Goal: Task Accomplishment & Management: Use online tool/utility

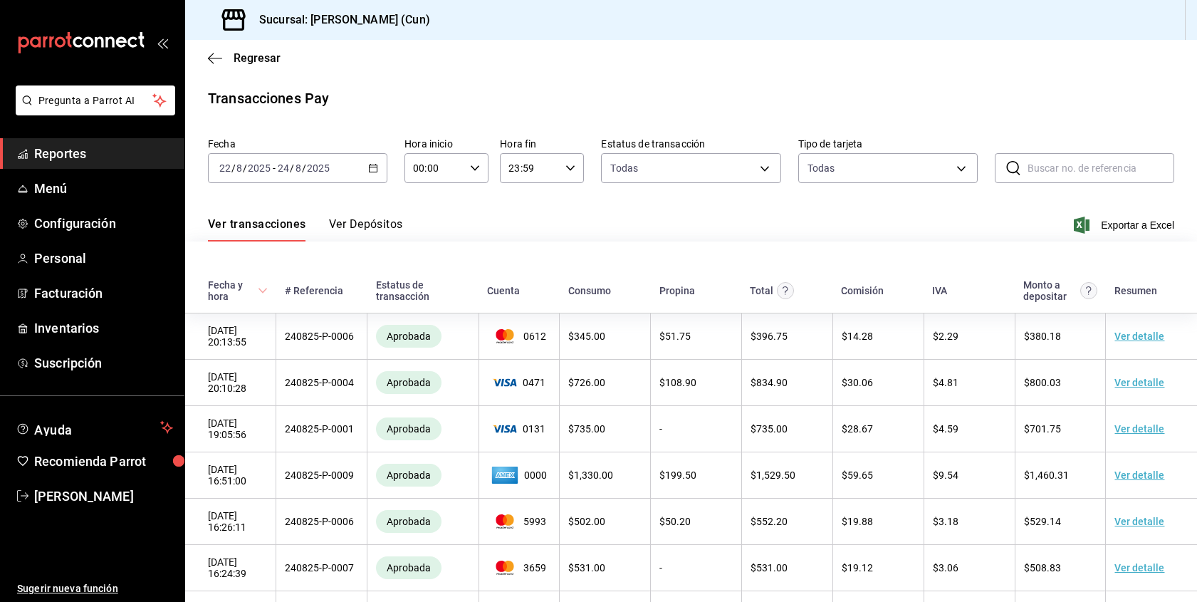
scroll to position [528, 0]
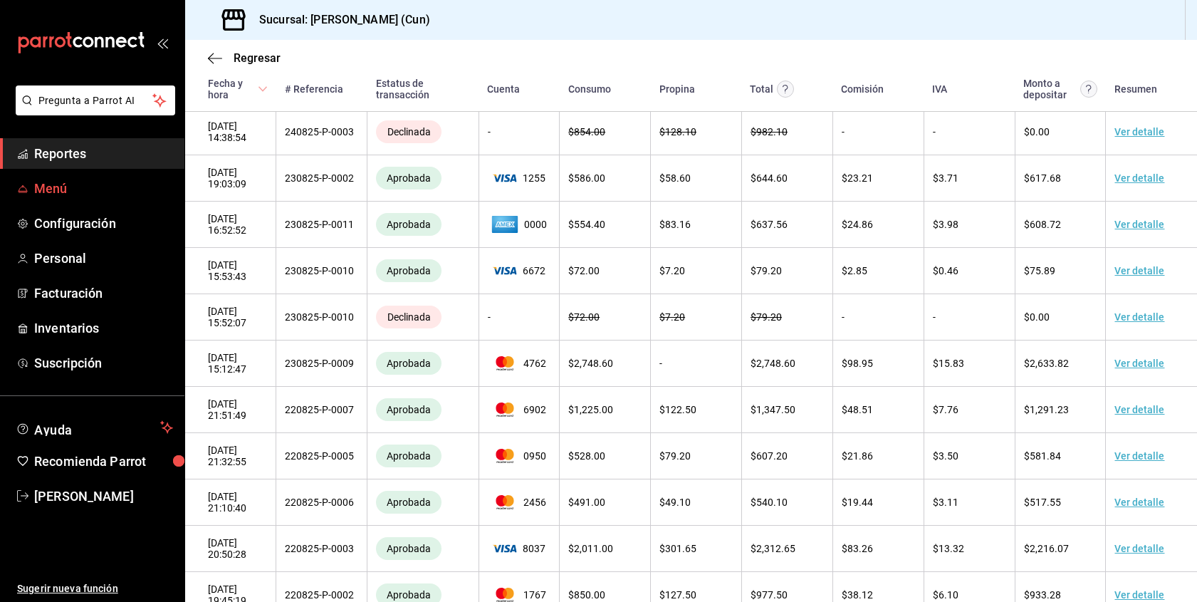
click at [56, 192] on span "Menú" at bounding box center [103, 188] width 139 height 19
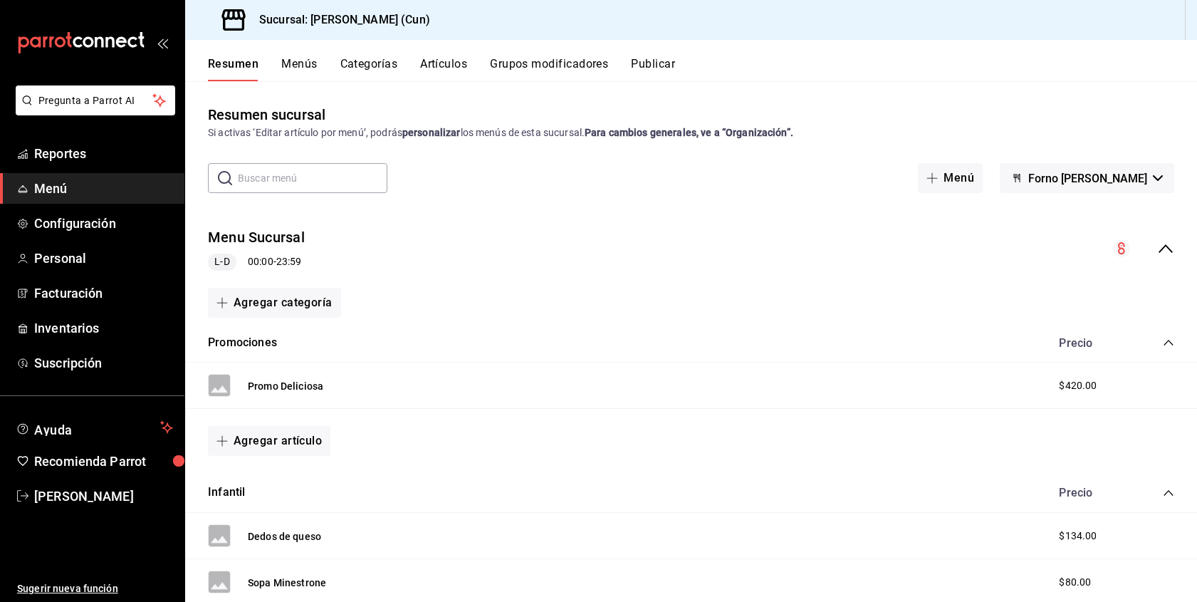
click at [447, 65] on button "Artículos" at bounding box center [443, 69] width 47 height 24
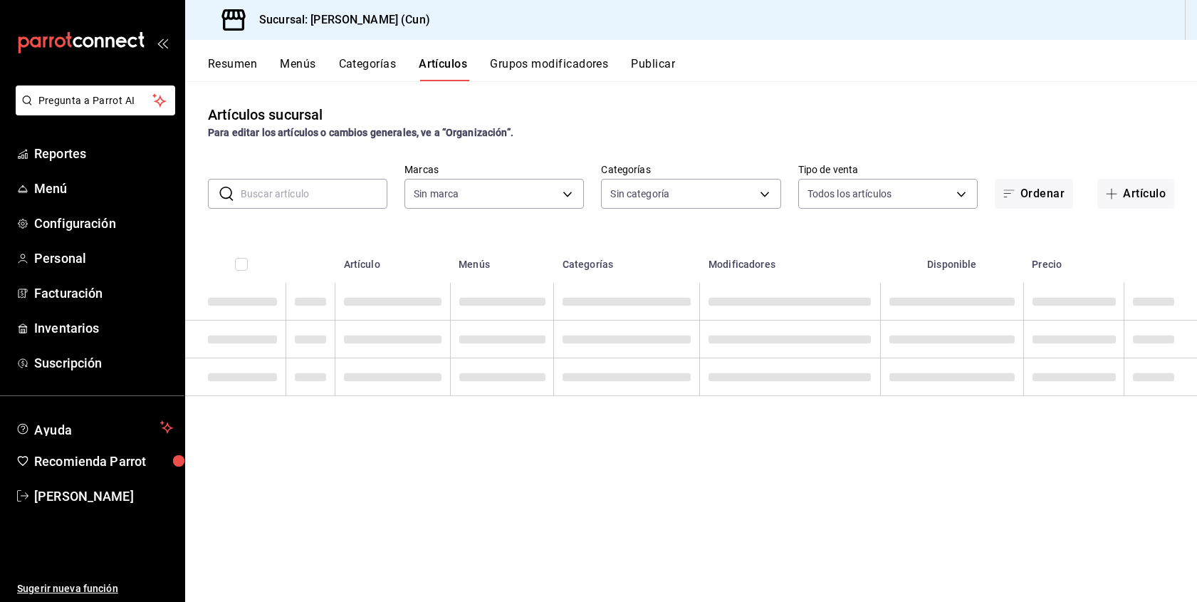
type input "eb00f87a-9105-43a0-9a0c-d2851f8a9dc8"
type input "4a093f0f-30be-43e0-88fb-cf9ecbc623d6,4151a946-4bc9-4340-b386-03eb53f12744,98b87…"
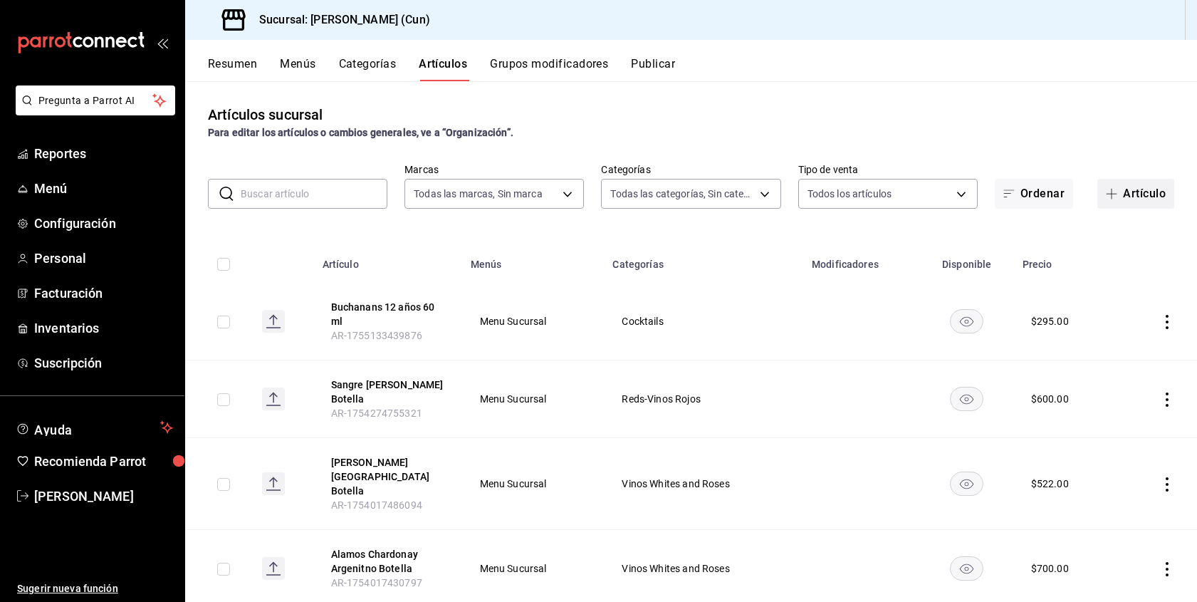
click at [1147, 200] on button "Artículo" at bounding box center [1135, 194] width 77 height 30
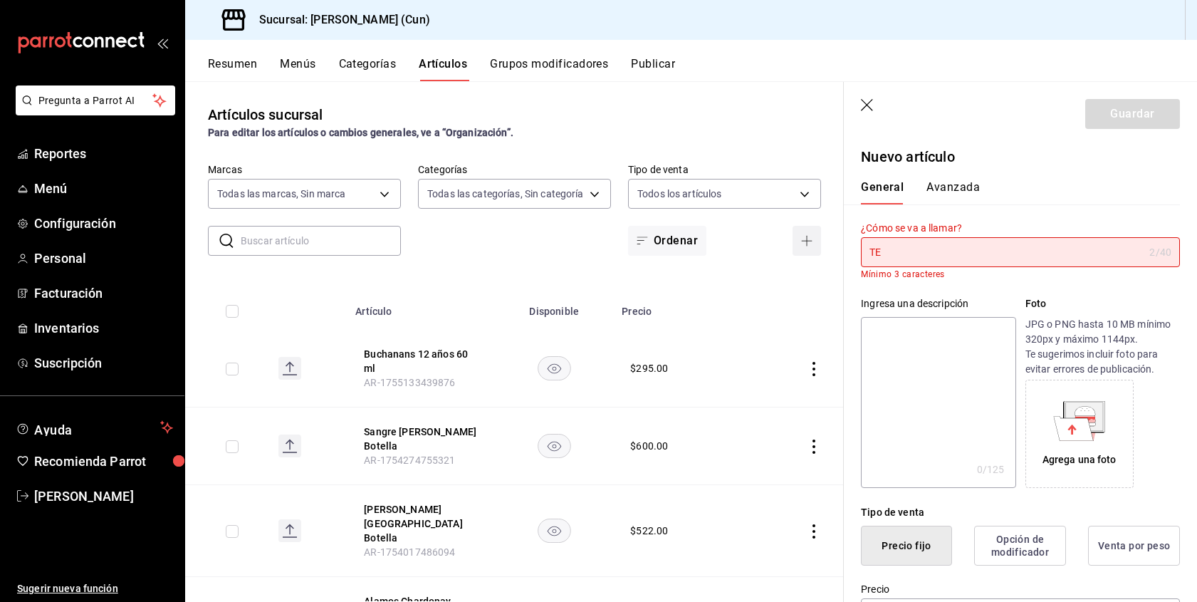
type input "T"
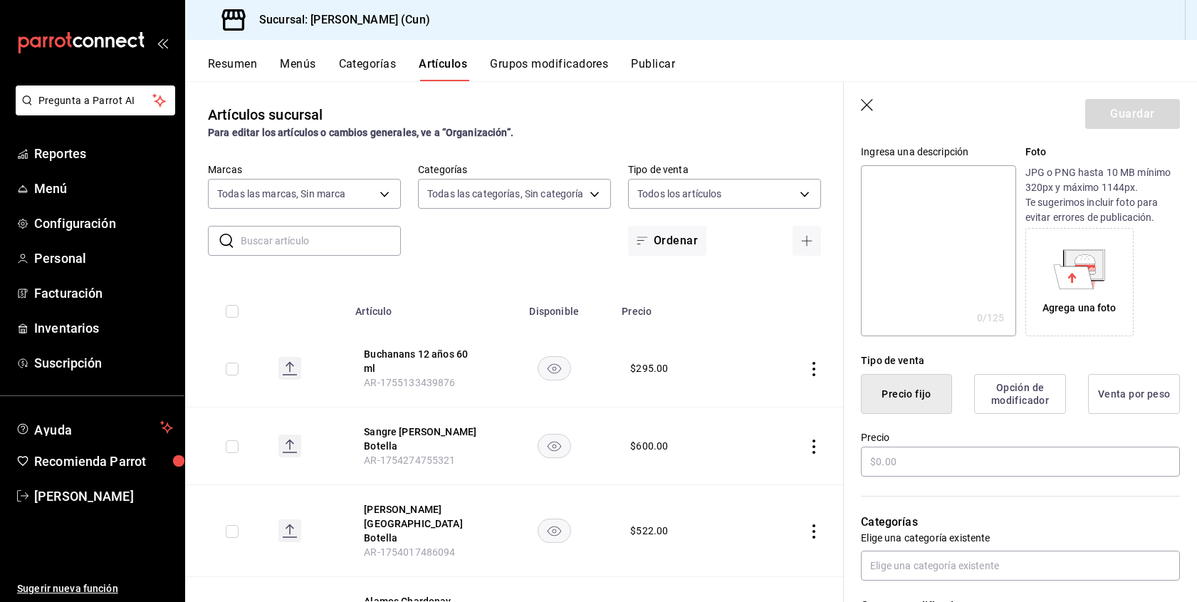
scroll to position [142, 0]
type input "[PERSON_NAME] Reposado 60 ml"
click at [901, 464] on input "text" at bounding box center [1020, 459] width 319 height 30
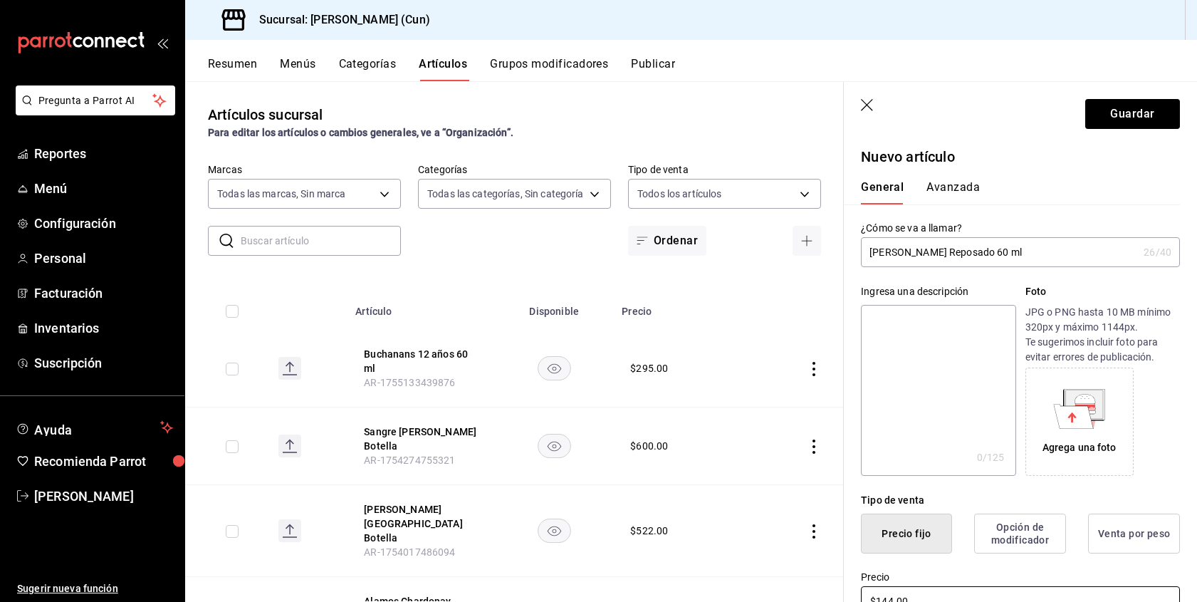
scroll to position [0, 0]
type input "$144.00"
click at [1016, 249] on input "[PERSON_NAME] Reposado 60 ml" at bounding box center [999, 252] width 277 height 28
click at [1125, 114] on button "Guardar" at bounding box center [1132, 114] width 95 height 30
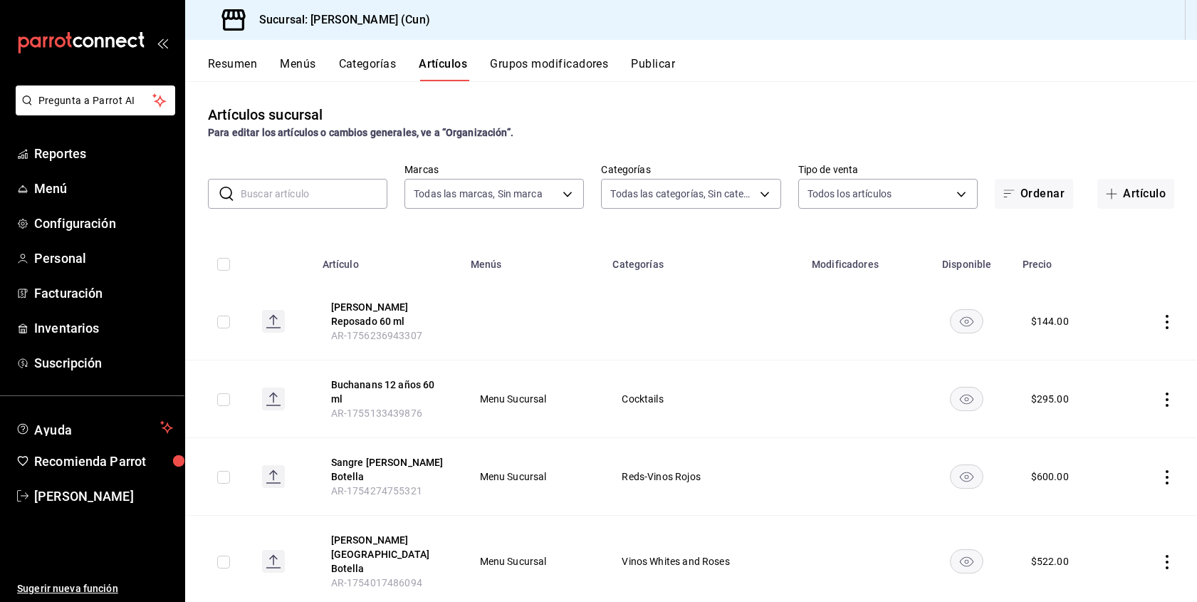
click at [1163, 318] on icon "actions" at bounding box center [1167, 322] width 14 height 14
click at [1122, 354] on span "Editar" at bounding box center [1124, 354] width 37 height 15
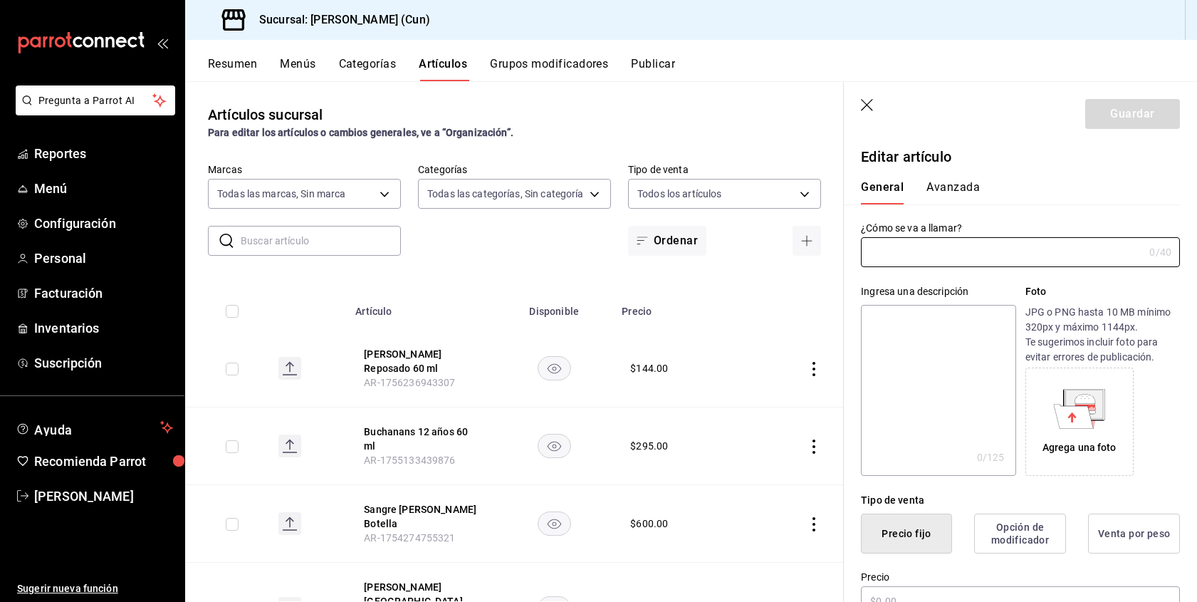
type input "[PERSON_NAME] Reposado 60 ml"
type input "$144.00"
type input "AR-1756236943307"
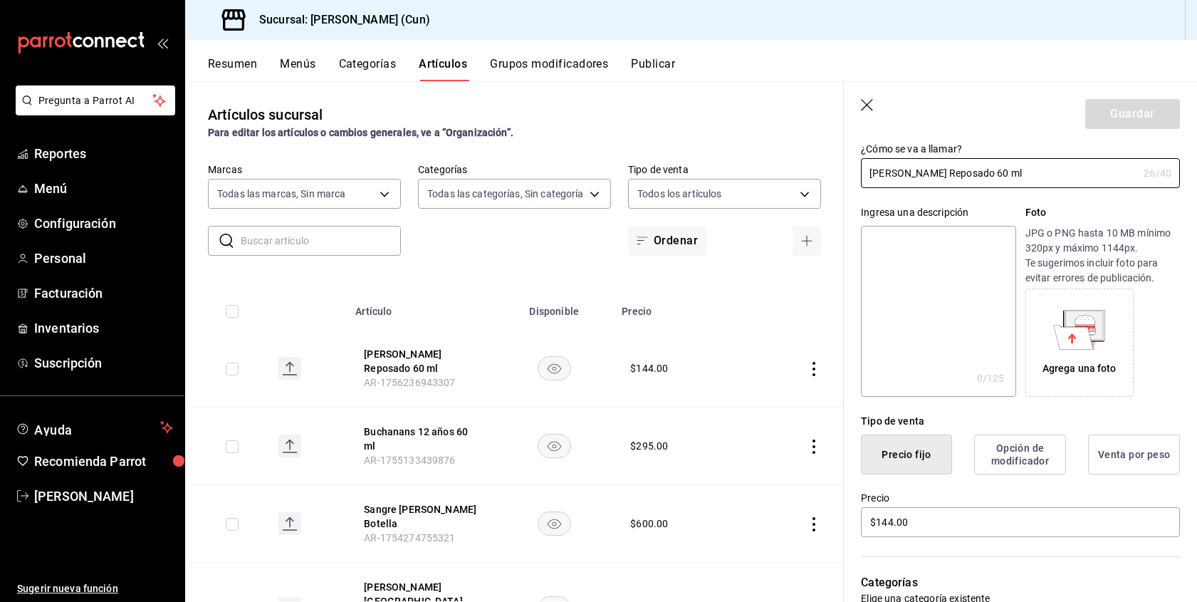
scroll to position [80, 0]
drag, startPoint x: 913, startPoint y: 521, endPoint x: 832, endPoint y: 520, distance: 81.9
click at [832, 520] on main "Artículos sucursal Para editar los artículos o cambios generales, ve a “Organiz…" at bounding box center [691, 341] width 1012 height 520
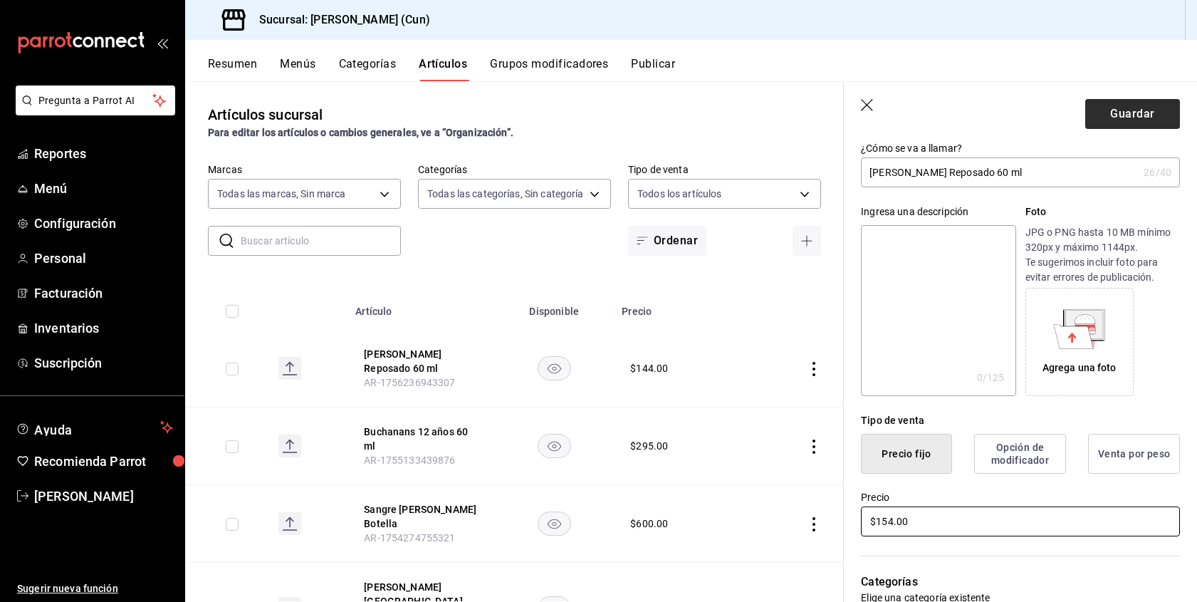
type input "$154.00"
click at [1147, 115] on button "Guardar" at bounding box center [1132, 114] width 95 height 30
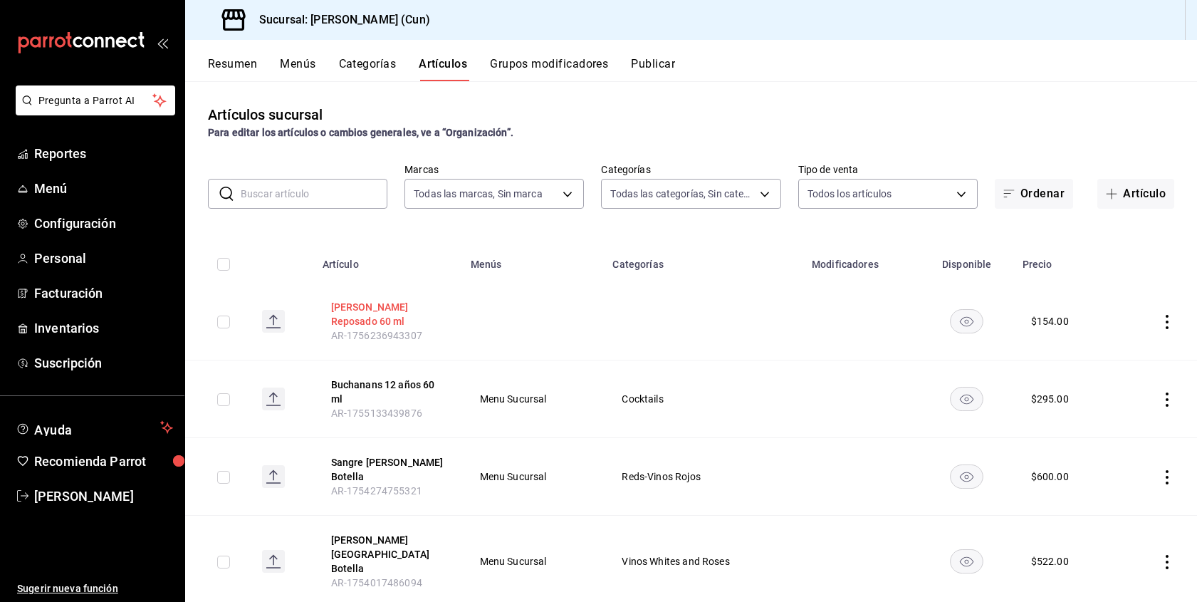
click at [401, 307] on button "[PERSON_NAME] Reposado 60 ml" at bounding box center [388, 314] width 114 height 28
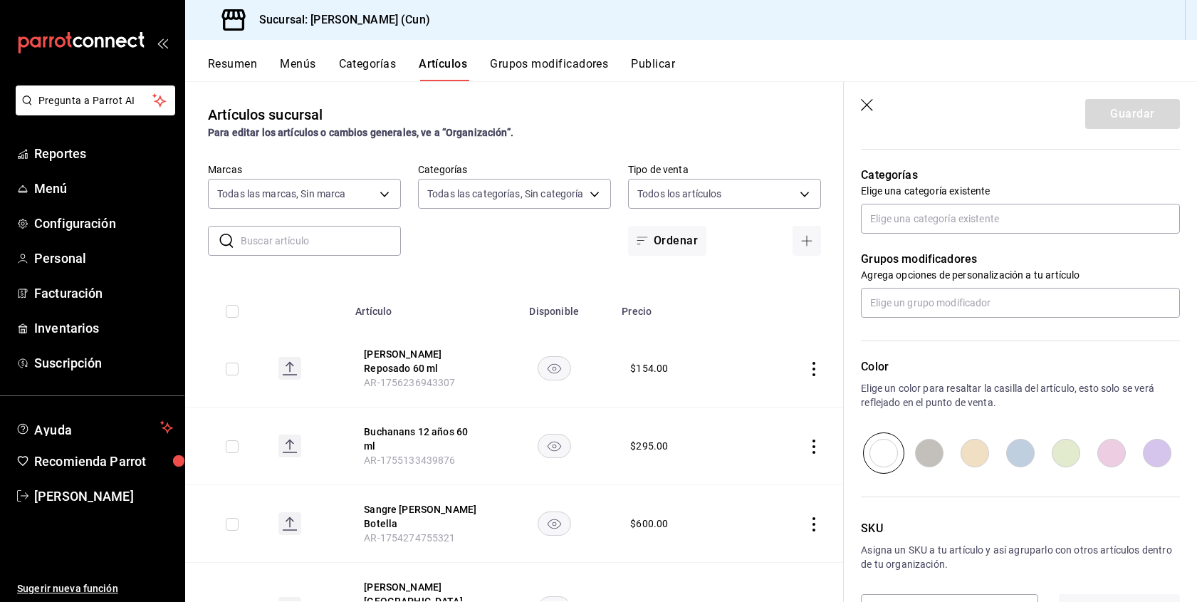
scroll to position [488, 0]
click at [407, 352] on button "[PERSON_NAME] Reposado 60 ml" at bounding box center [421, 361] width 114 height 28
click at [864, 105] on icon "button" at bounding box center [868, 106] width 14 height 14
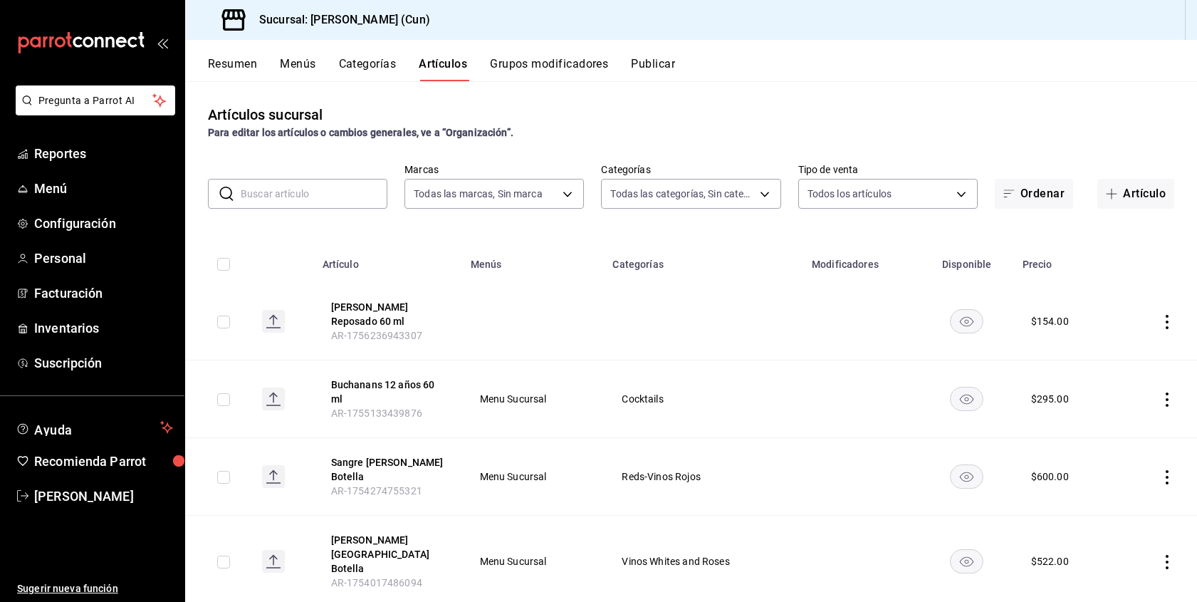
click at [1167, 321] on icon "actions" at bounding box center [1166, 322] width 3 height 14
click at [1109, 357] on span "Editar" at bounding box center [1124, 354] width 37 height 15
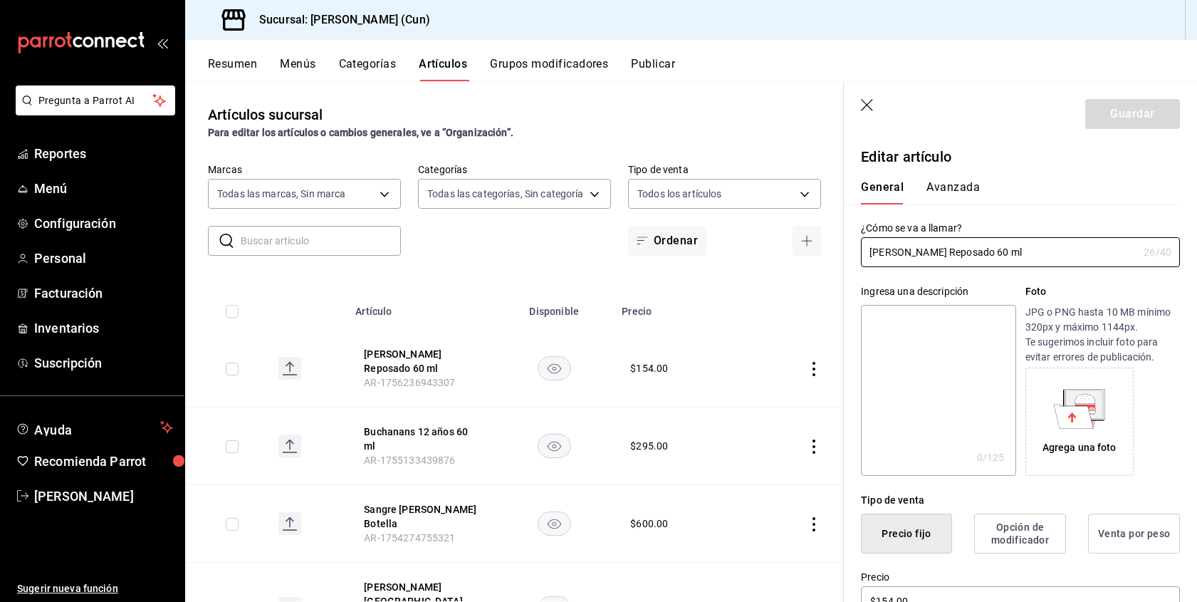
click at [724, 376] on td "$ 154.00" at bounding box center [681, 369] width 136 height 78
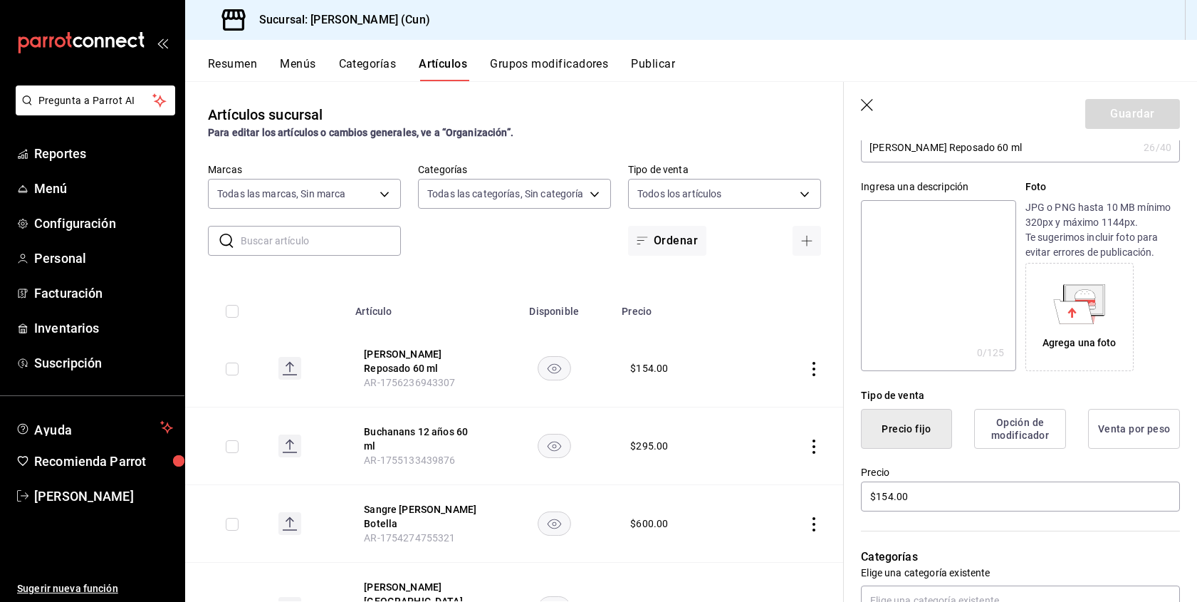
scroll to position [117, 0]
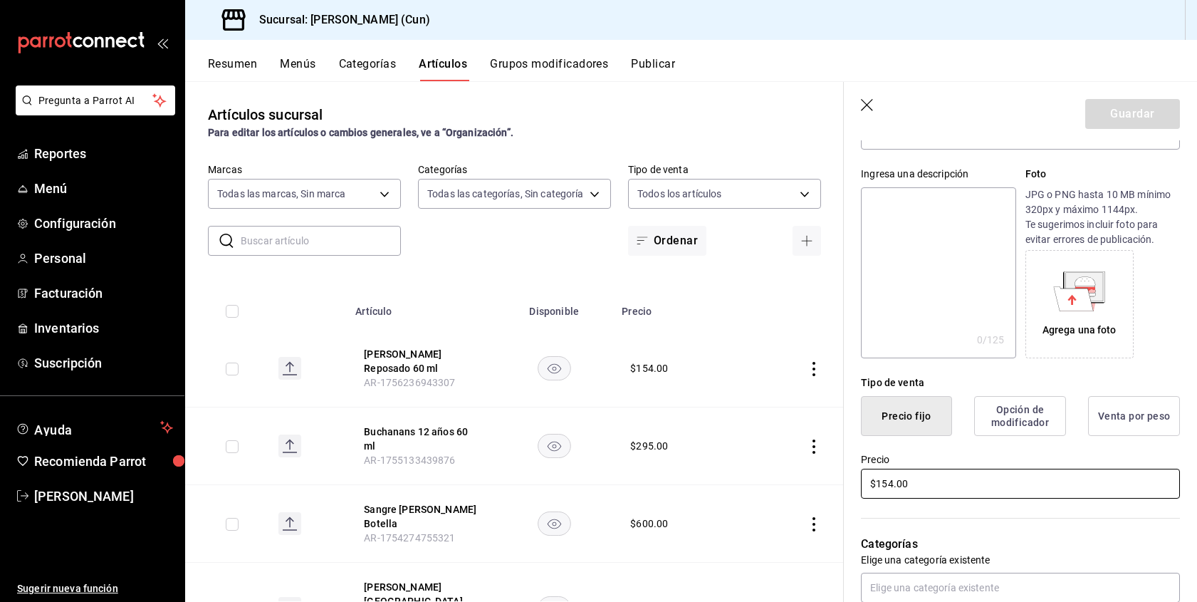
click at [976, 492] on input "$154.00" at bounding box center [1020, 483] width 319 height 30
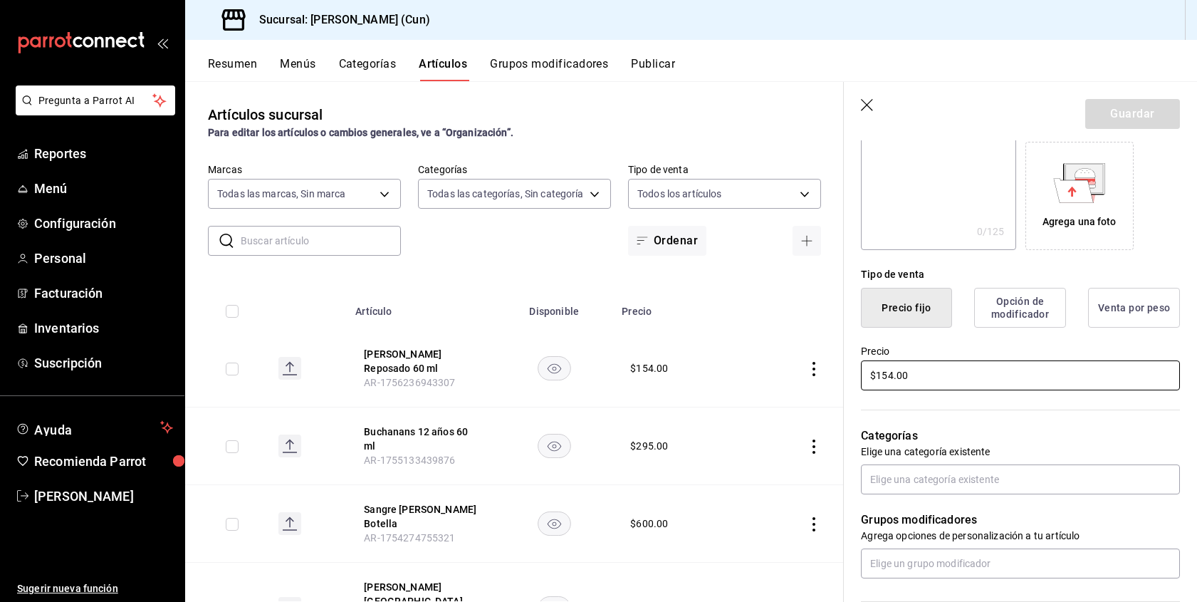
scroll to position [226, 0]
click at [922, 381] on input "$154.00" at bounding box center [1020, 375] width 319 height 30
click at [667, 379] on td "$ 154.00" at bounding box center [681, 369] width 136 height 78
click at [871, 100] on icon "button" at bounding box center [867, 105] width 12 height 12
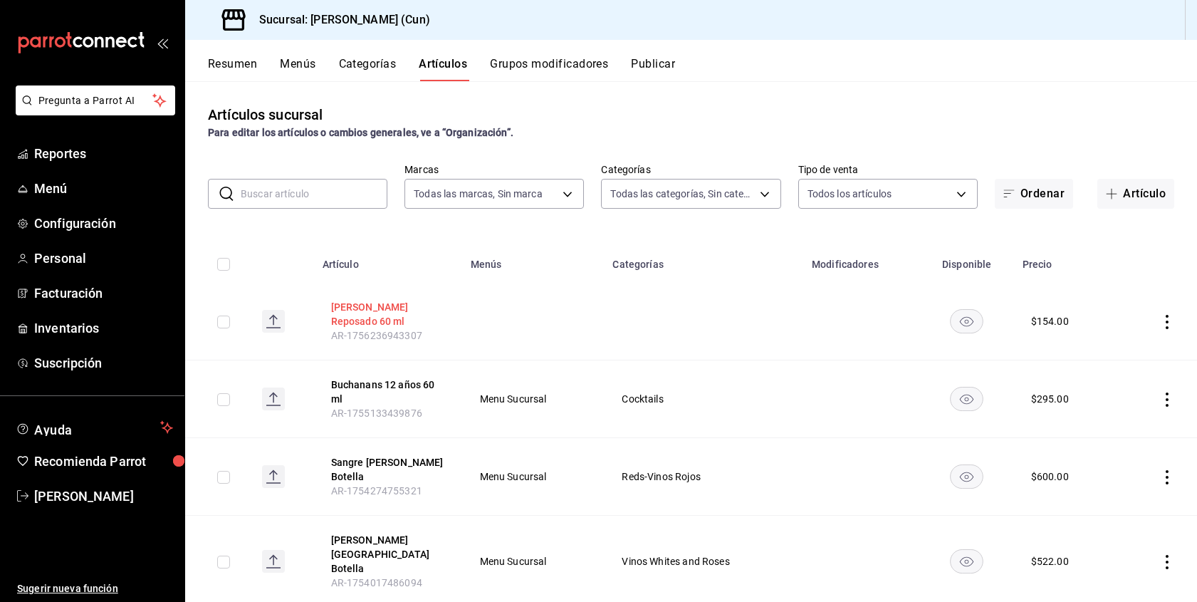
click at [385, 305] on button "[PERSON_NAME] Reposado 60 ml" at bounding box center [388, 314] width 114 height 28
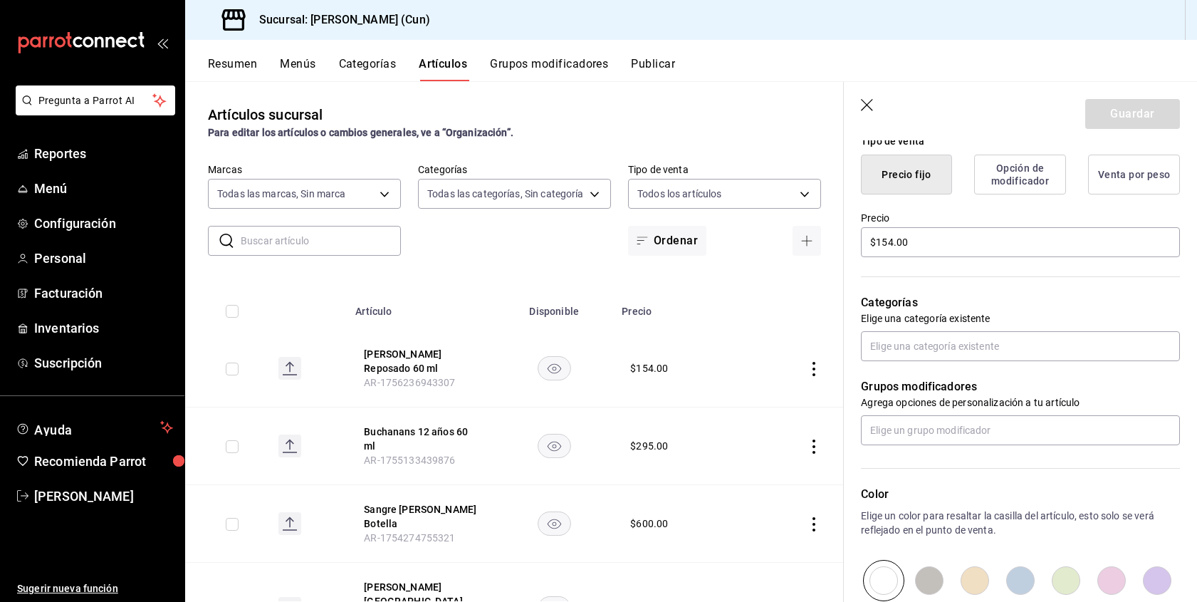
scroll to position [370, 0]
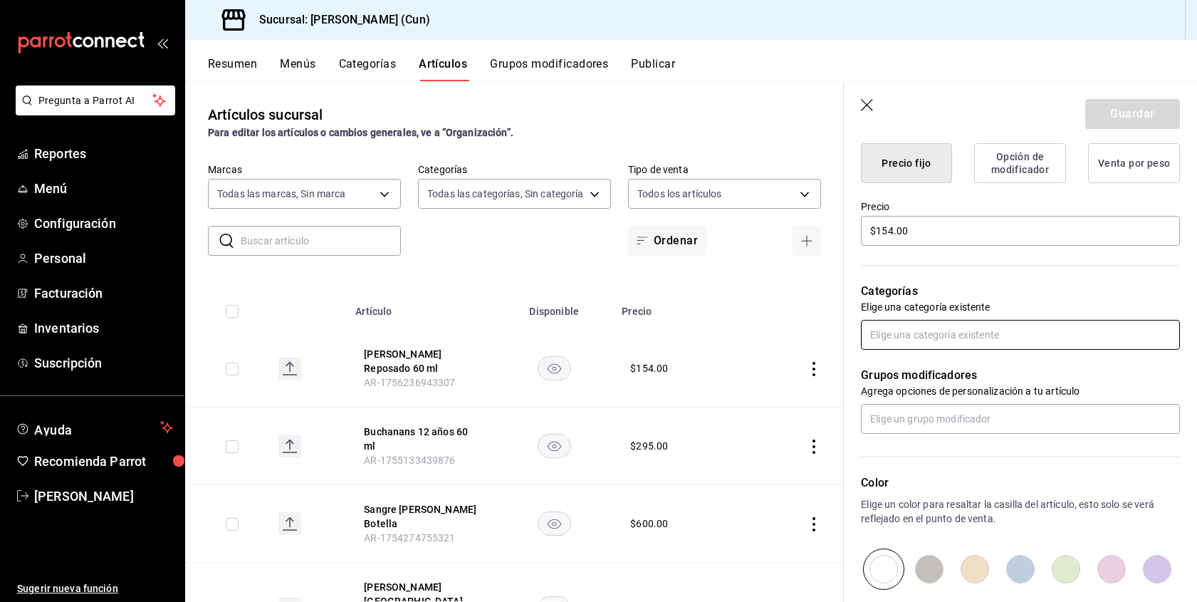
click at [953, 337] on input "text" at bounding box center [1020, 335] width 319 height 30
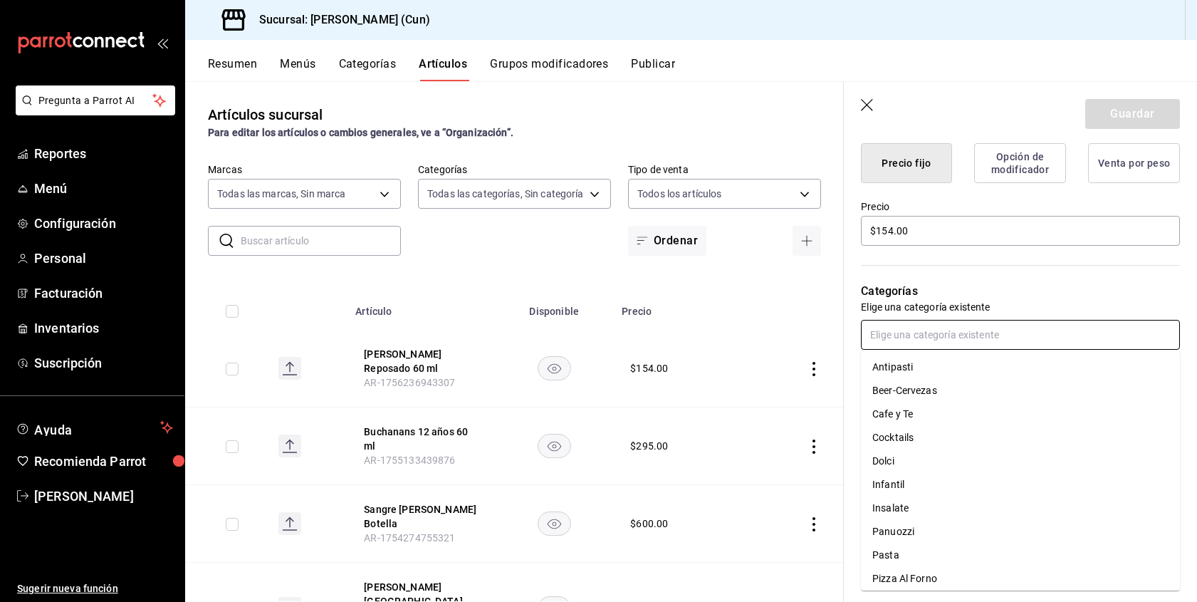
click at [929, 434] on li "Cocktails" at bounding box center [1020, 437] width 319 height 23
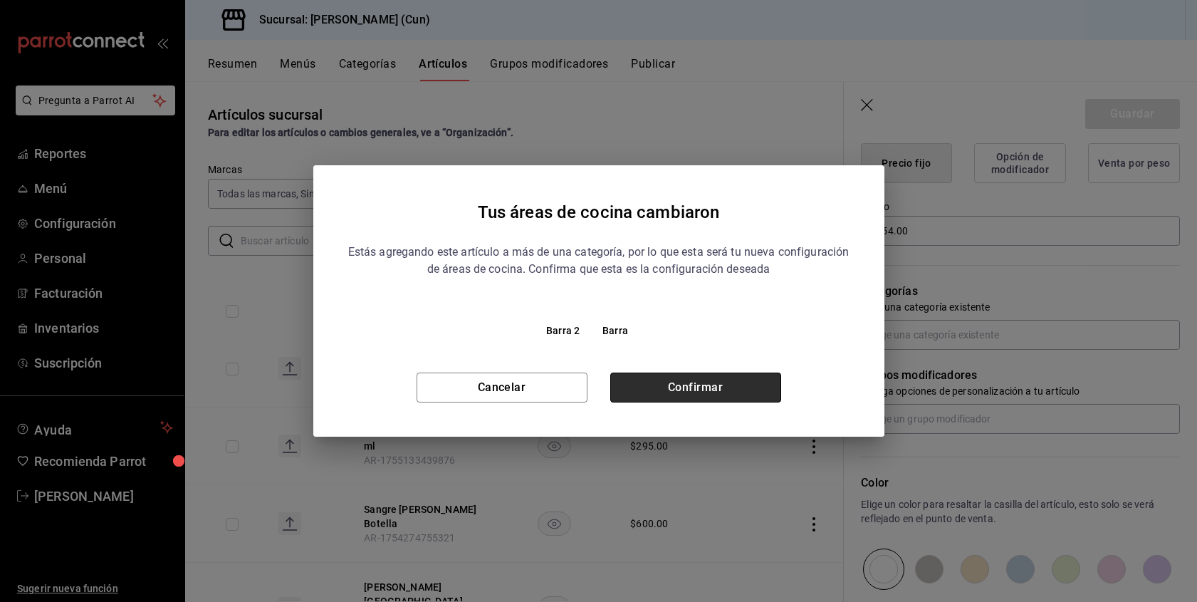
click at [716, 394] on button "Confirmar" at bounding box center [695, 387] width 171 height 30
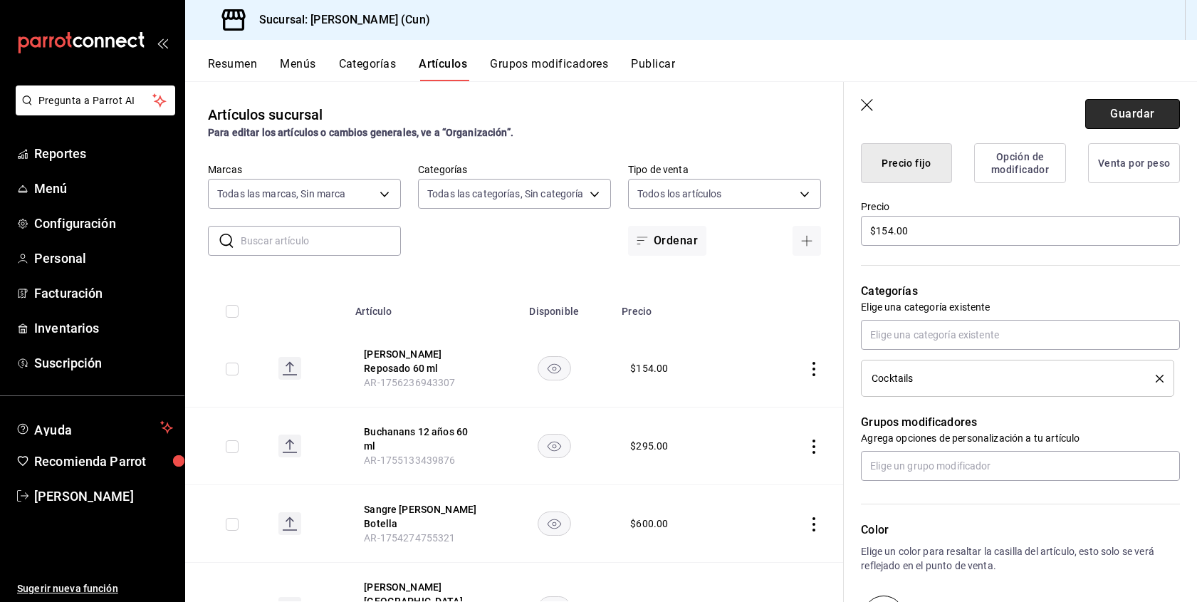
click at [1126, 106] on button "Guardar" at bounding box center [1132, 114] width 95 height 30
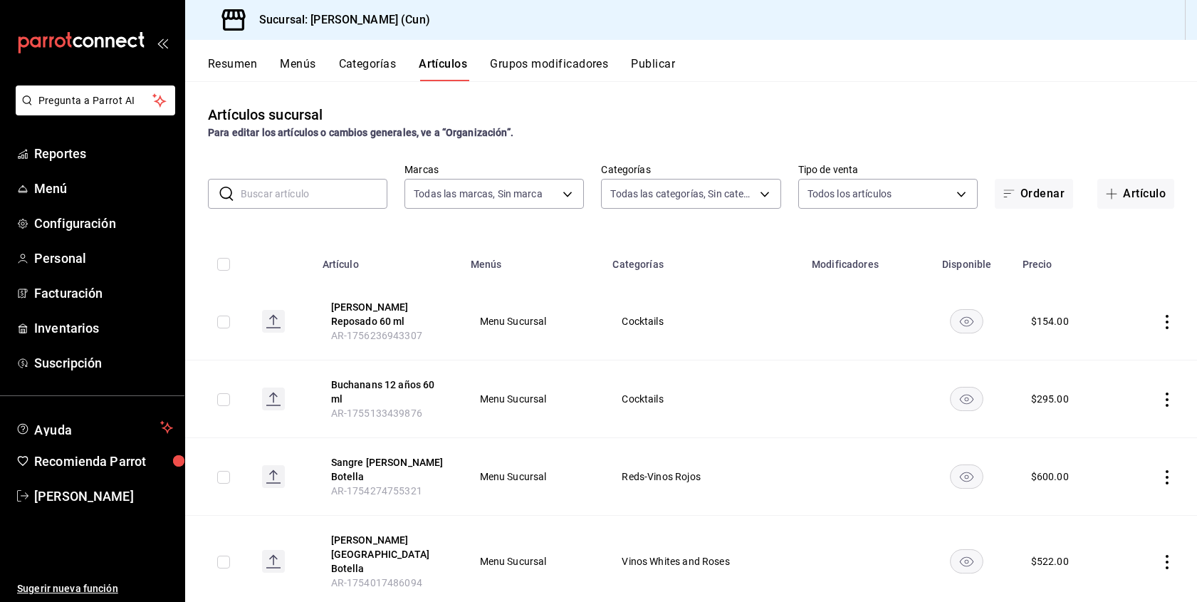
click at [968, 83] on div "Artículos sucursal Para editar los artículos o cambios generales, ve a “Organiz…" at bounding box center [691, 341] width 1012 height 520
click at [87, 228] on span "Configuración" at bounding box center [103, 223] width 139 height 19
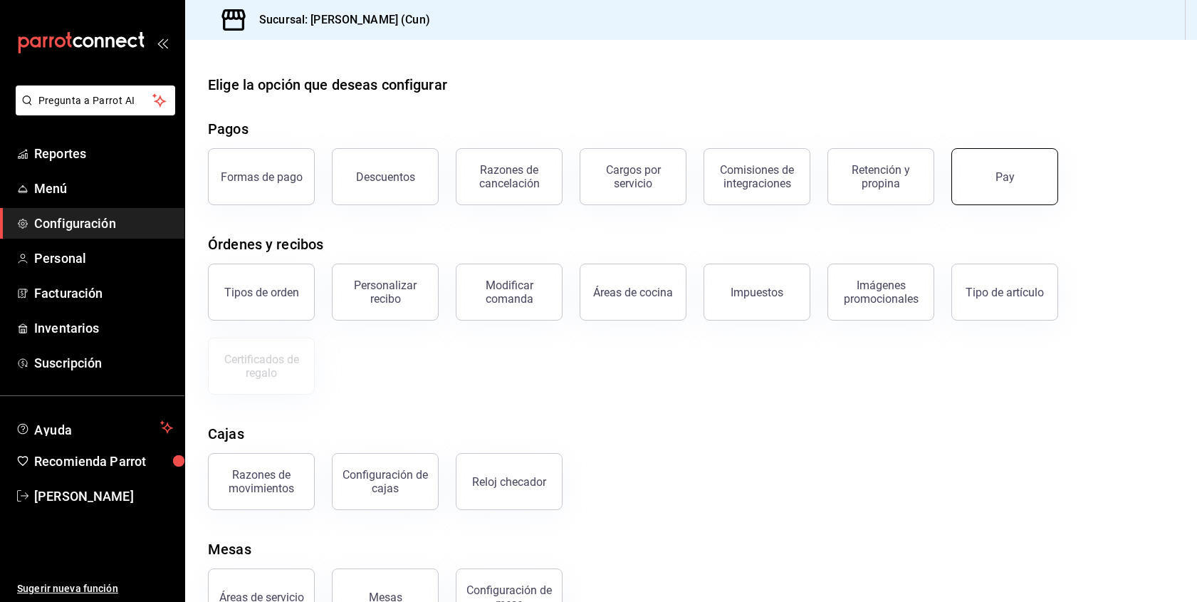
click at [992, 186] on button "Pay" at bounding box center [1004, 176] width 107 height 57
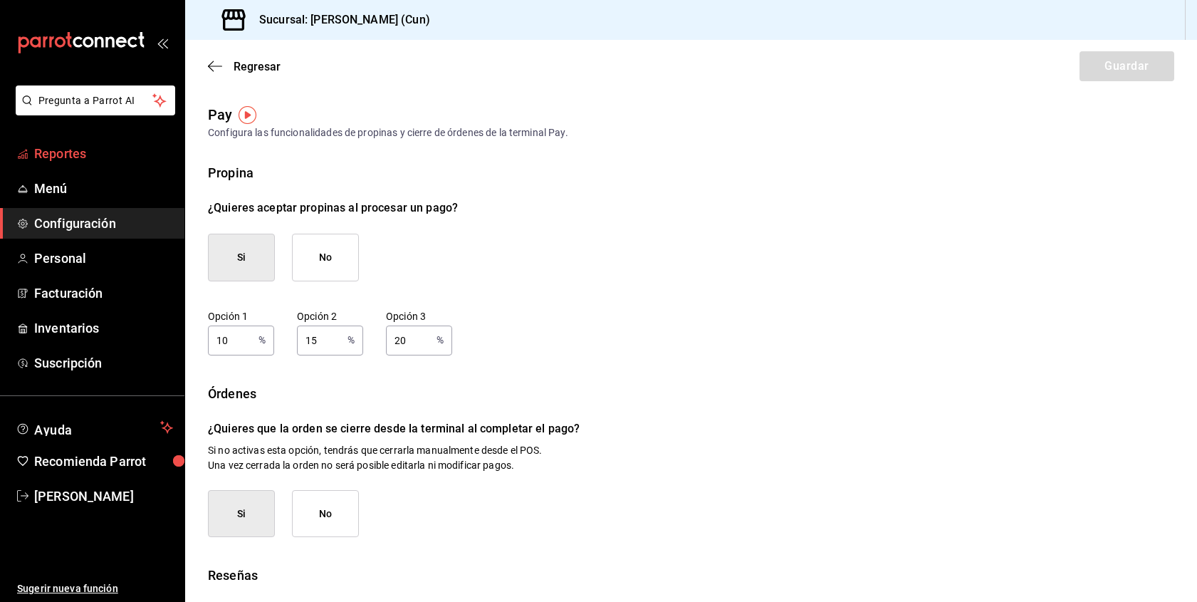
click at [96, 152] on span "Reportes" at bounding box center [103, 153] width 139 height 19
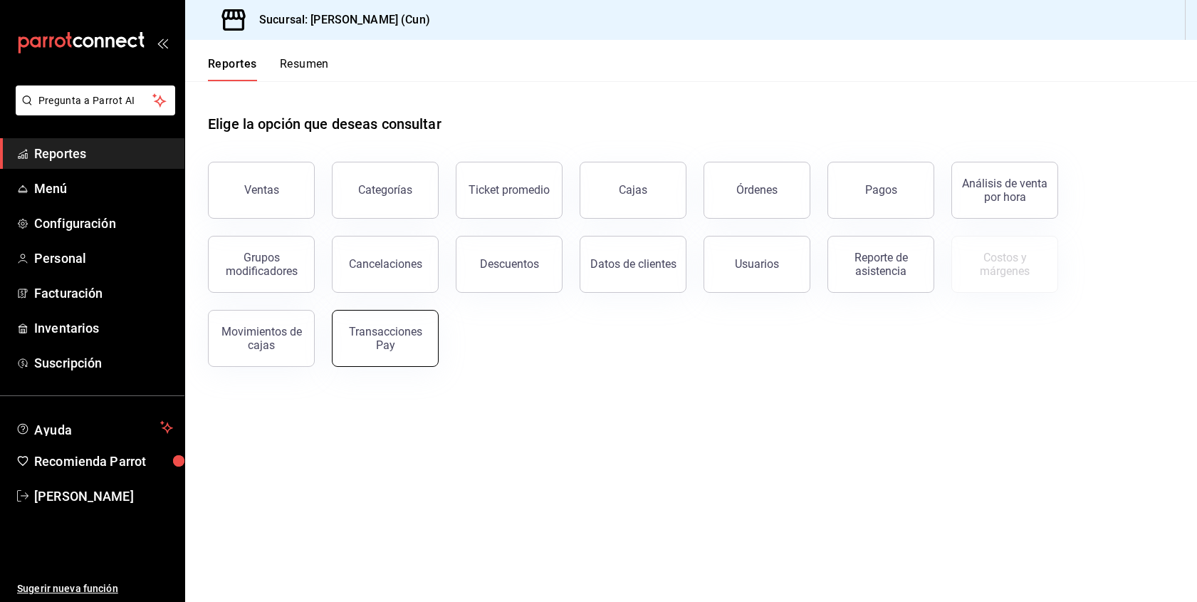
click at [414, 320] on button "Transacciones Pay" at bounding box center [385, 338] width 107 height 57
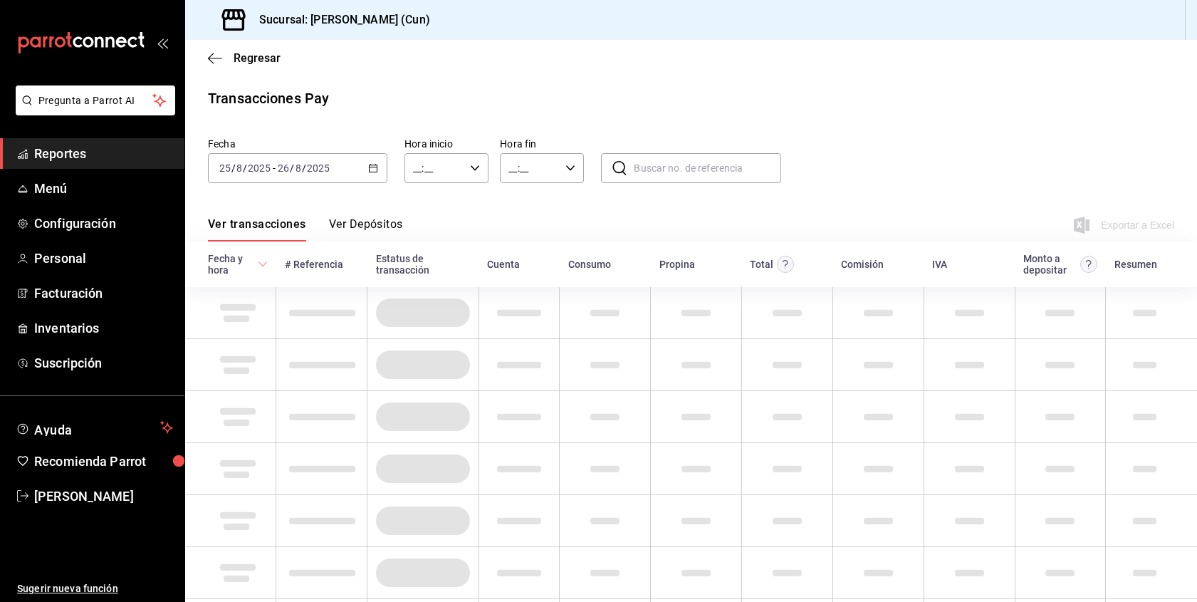
type input "00:00"
type input "23:59"
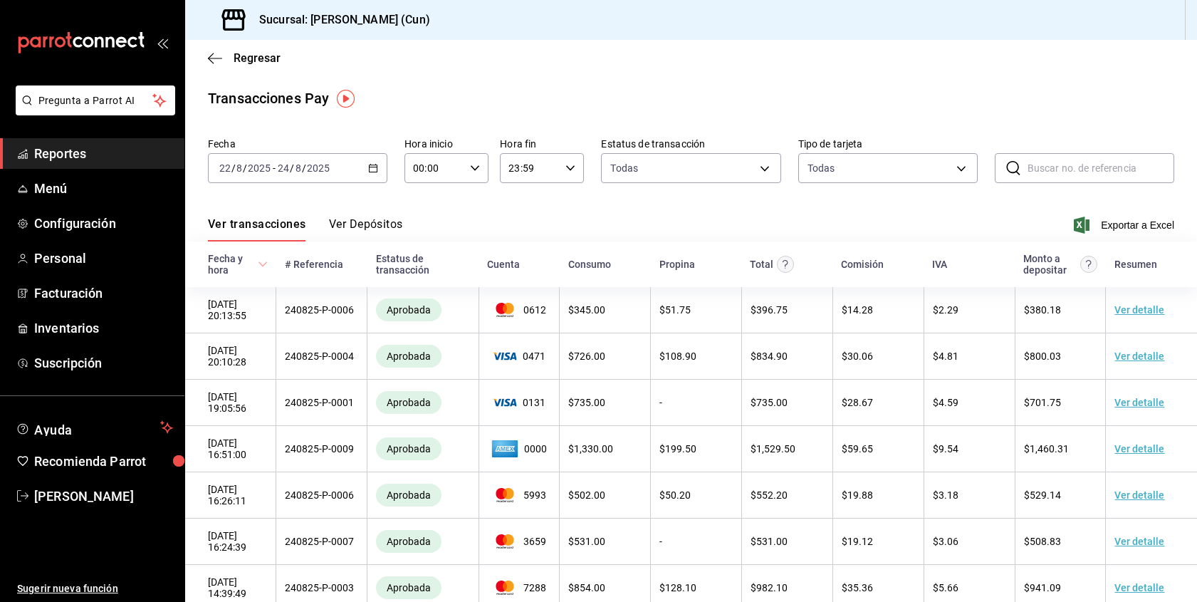
click at [369, 172] on icon "button" at bounding box center [373, 168] width 10 height 10
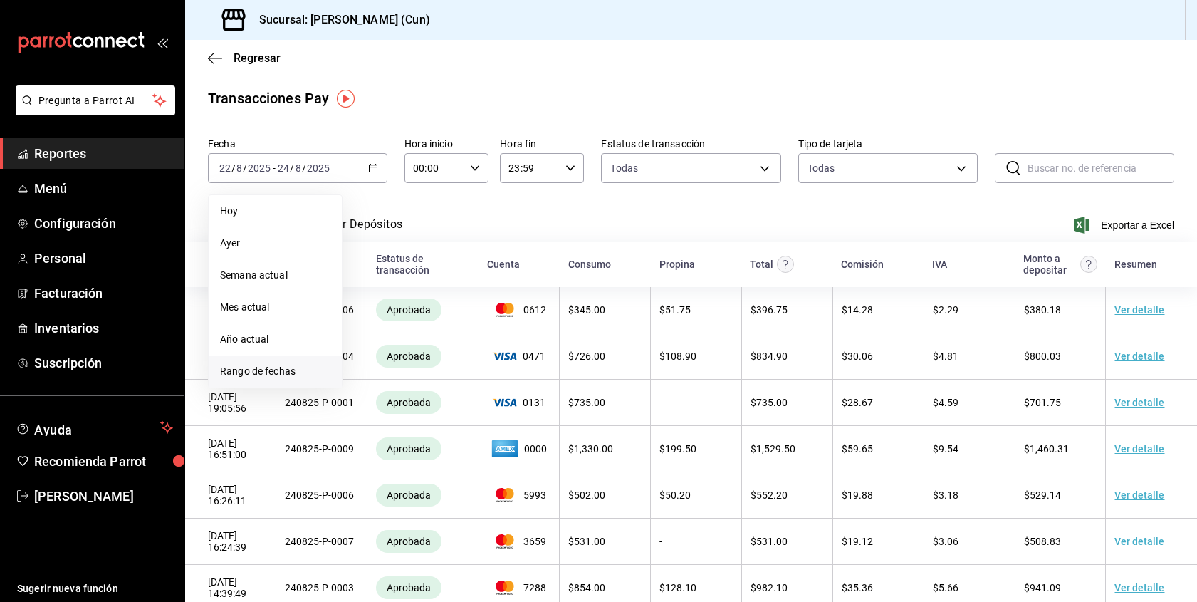
click at [265, 370] on span "Rango de fechas" at bounding box center [275, 371] width 110 height 15
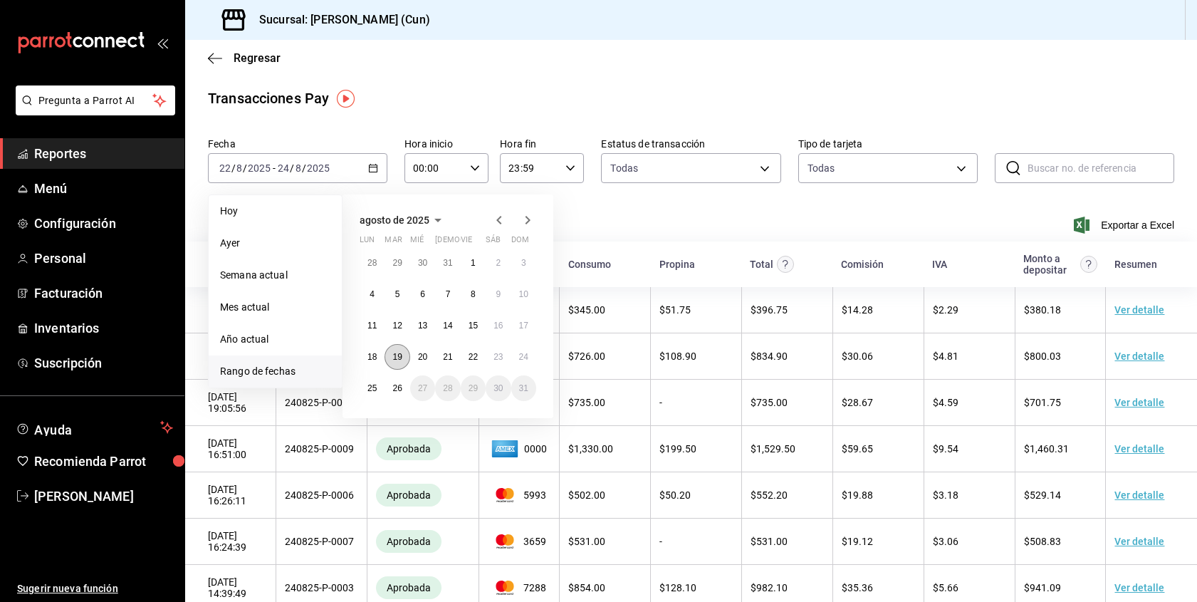
click at [393, 354] on abbr "19" at bounding box center [396, 357] width 9 height 10
click at [525, 357] on abbr "24" at bounding box center [523, 357] width 9 height 10
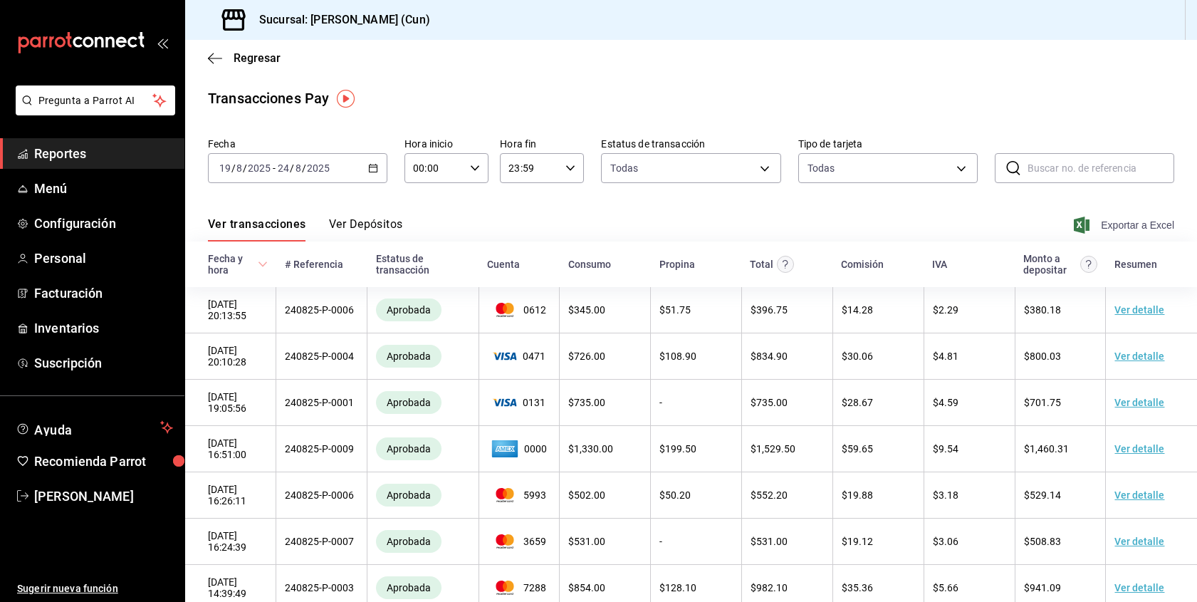
click at [1112, 218] on span "Exportar a Excel" at bounding box center [1125, 224] width 98 height 17
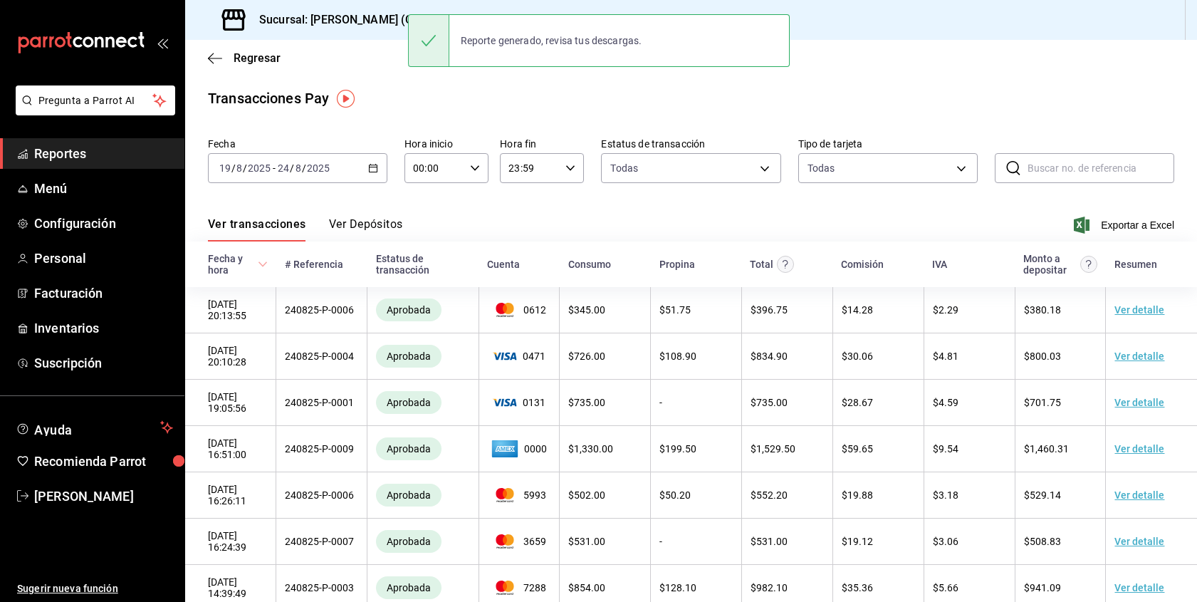
click at [735, 129] on div "Transacciones Pay Fecha [DATE] [DATE] - [DATE] [DATE] Hora inicio 00:00 Hora in…" at bounding box center [691, 419] width 1012 height 662
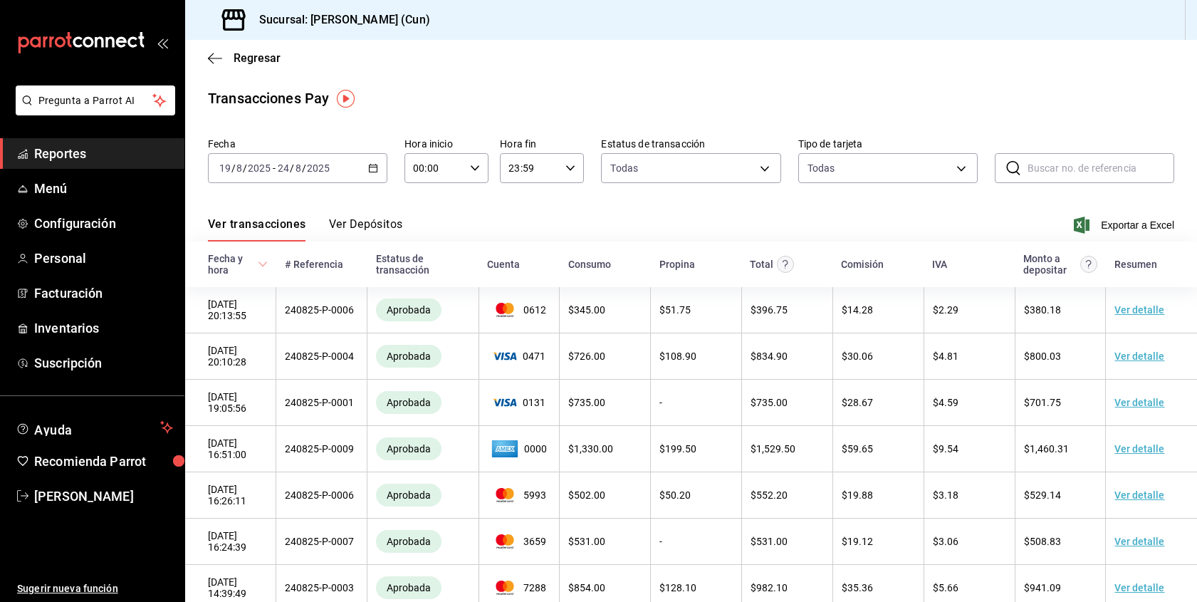
click at [374, 168] on icon "button" at bounding box center [373, 168] width 10 height 10
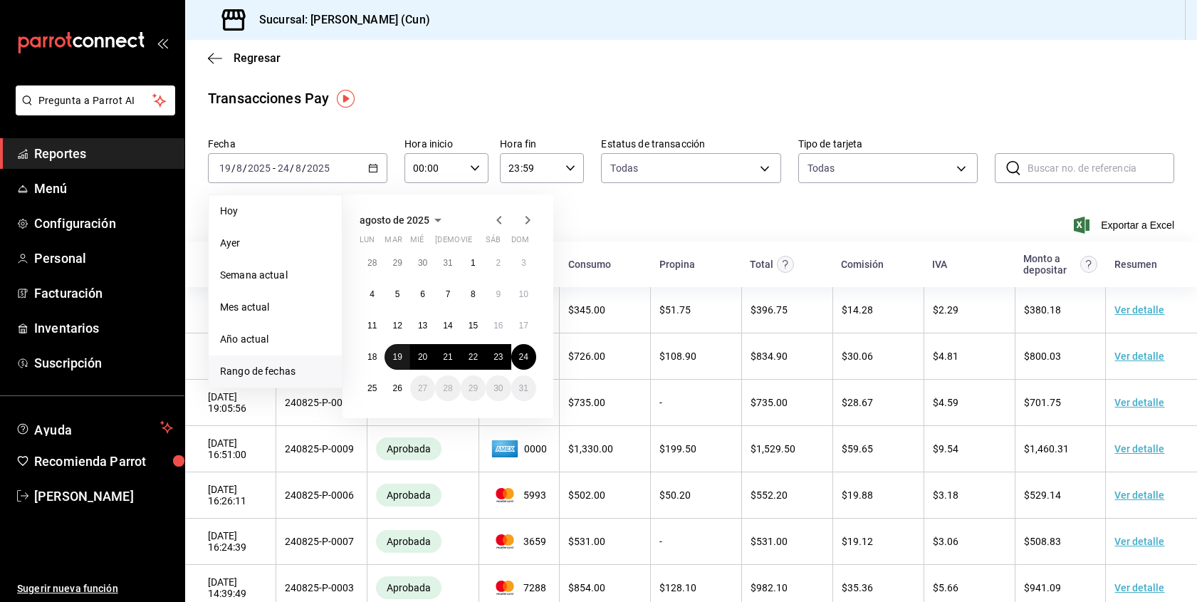
click at [397, 352] on abbr "19" at bounding box center [396, 357] width 9 height 10
click at [525, 359] on abbr "24" at bounding box center [523, 357] width 9 height 10
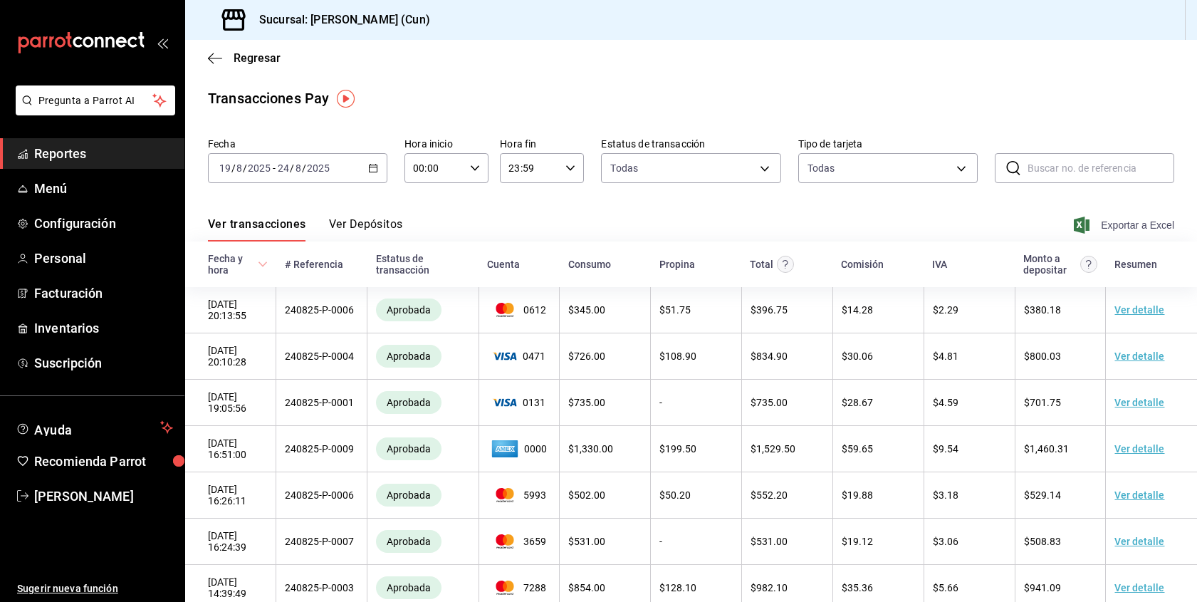
click at [1079, 225] on icon "button" at bounding box center [1082, 224] width 16 height 17
